Goal: Task Accomplishment & Management: Manage account settings

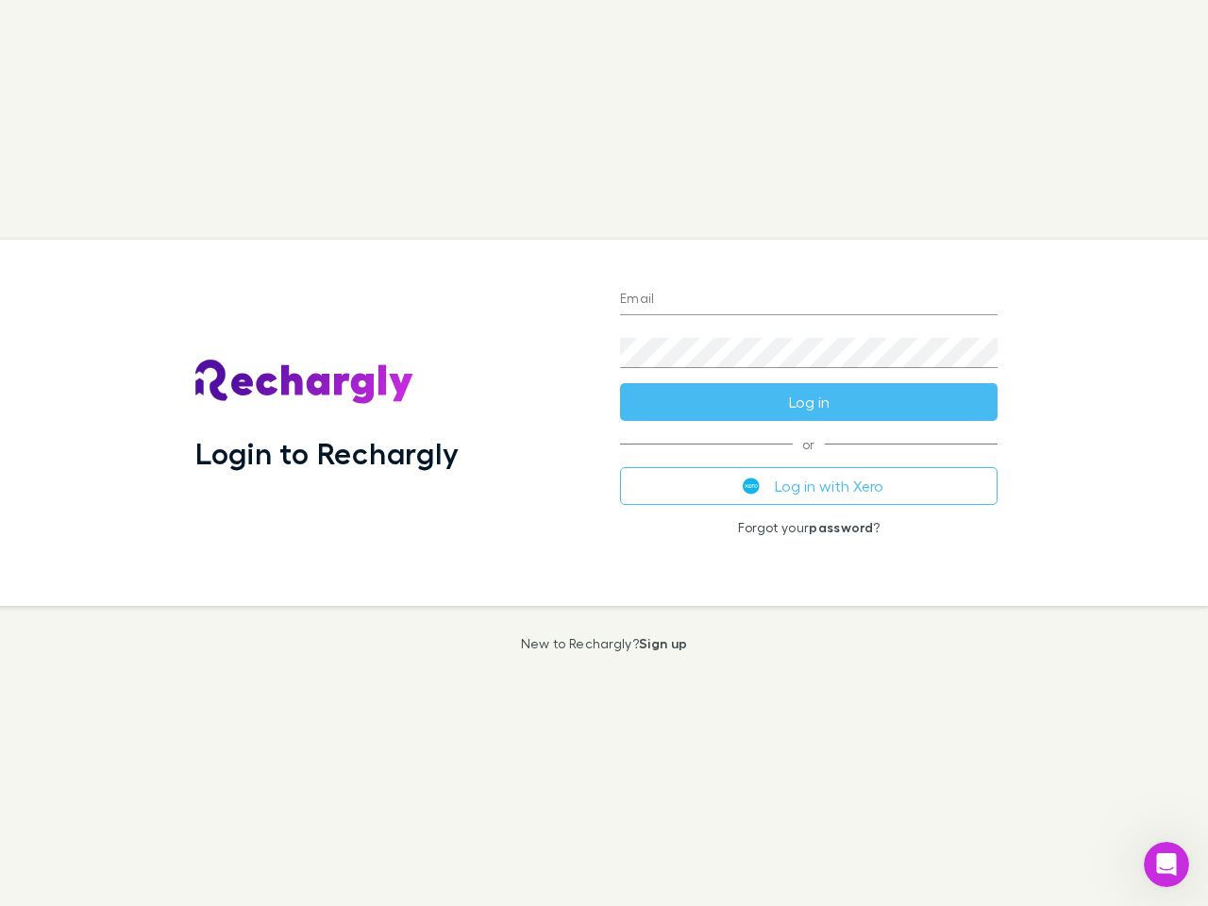
click at [604, 453] on div "Login to Rechargly" at bounding box center [392, 423] width 425 height 366
click at [809, 300] on input "Email" at bounding box center [809, 300] width 378 height 30
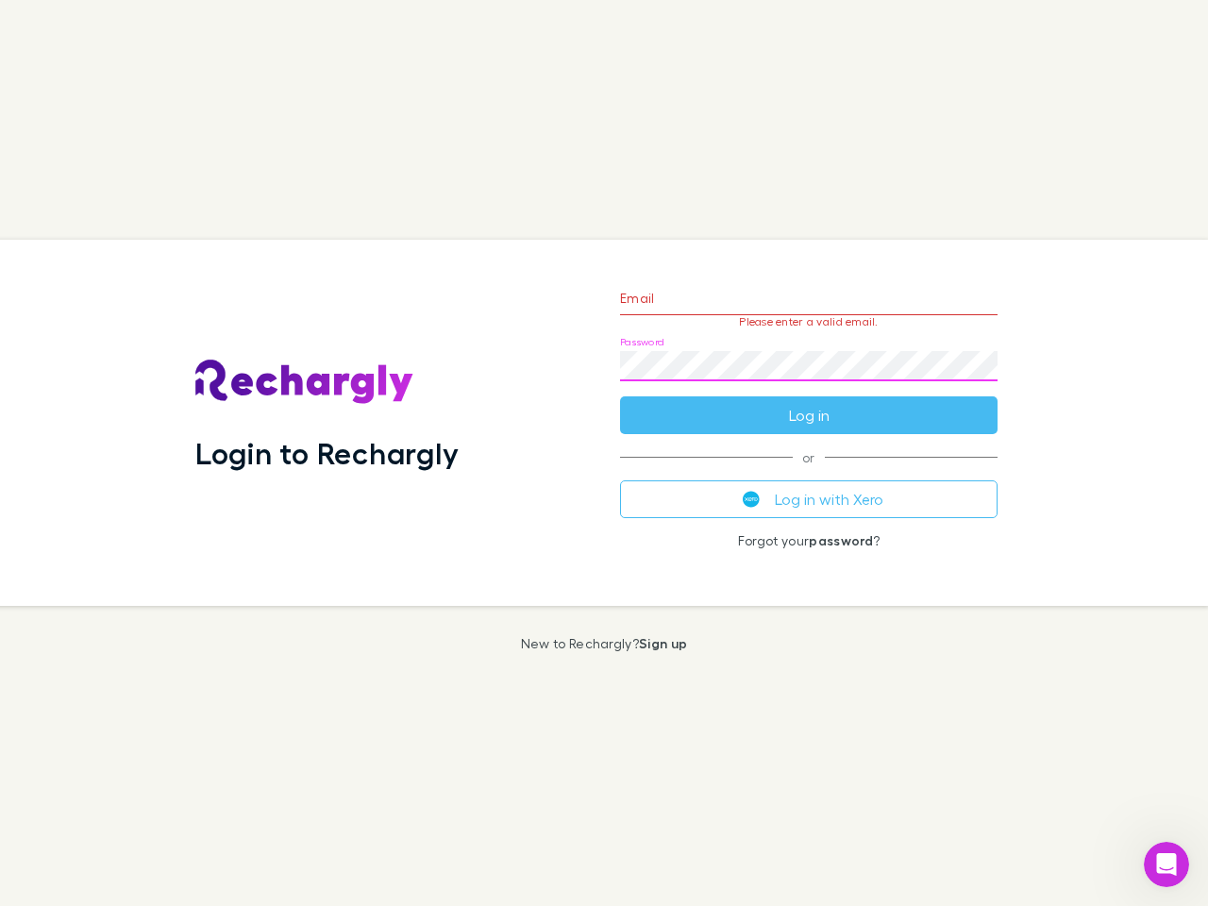
click at [809, 402] on form "Email Please enter a valid email. Password Log in" at bounding box center [809, 352] width 378 height 164
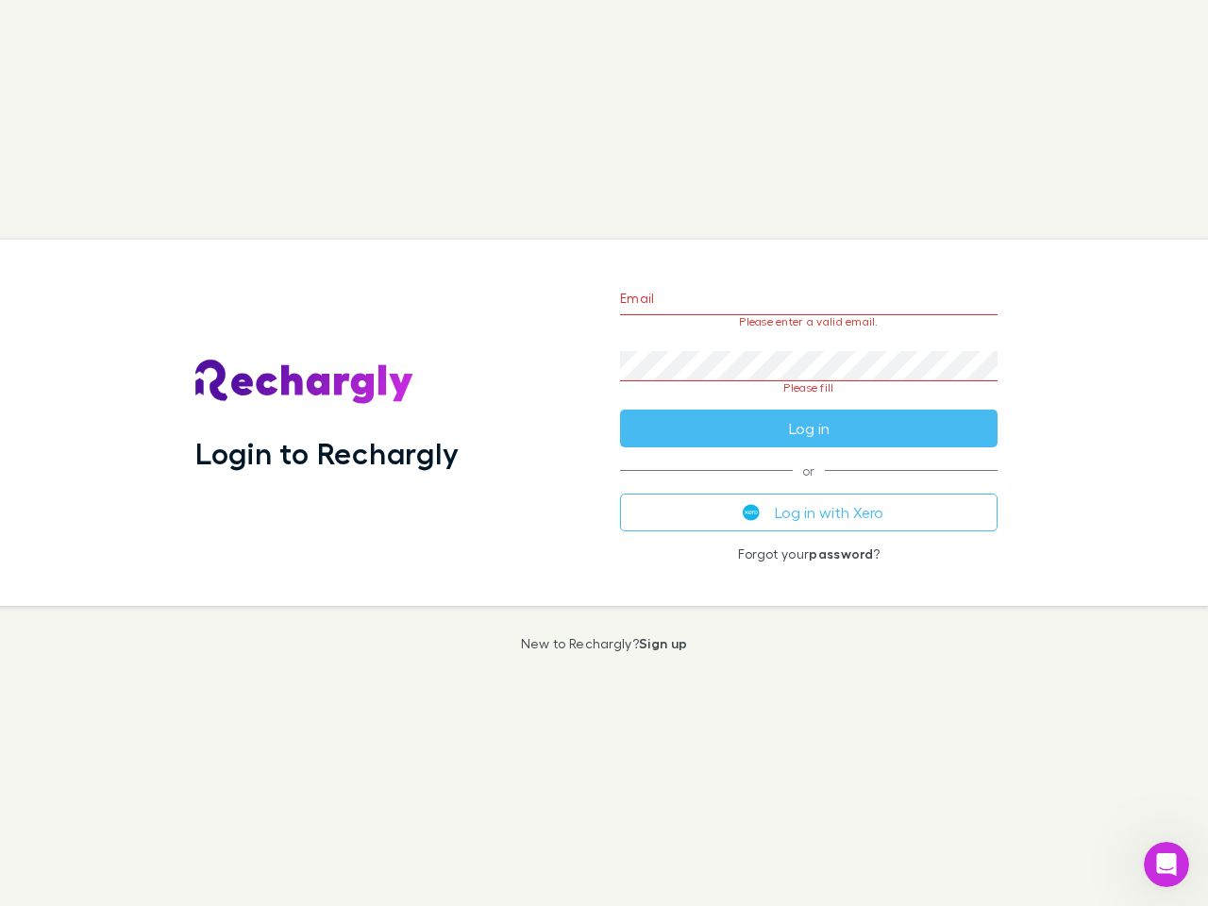
click at [809, 486] on div "Email Please enter a valid email. Password Please fill Log in or Log in with Xe…" at bounding box center [809, 423] width 408 height 366
click at [1167, 865] on icon "Open Intercom Messenger" at bounding box center [1167, 865] width 31 height 31
